Goal: Navigation & Orientation: Understand site structure

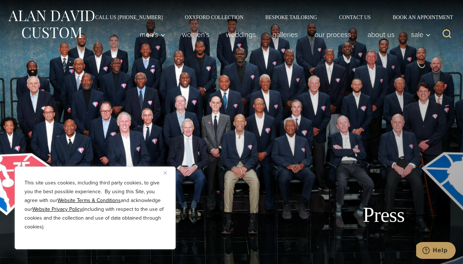
click at [332, 34] on link "Our Process" at bounding box center [333, 34] width 53 height 15
